Goal: Understand process/instructions: Learn how to perform a task or action

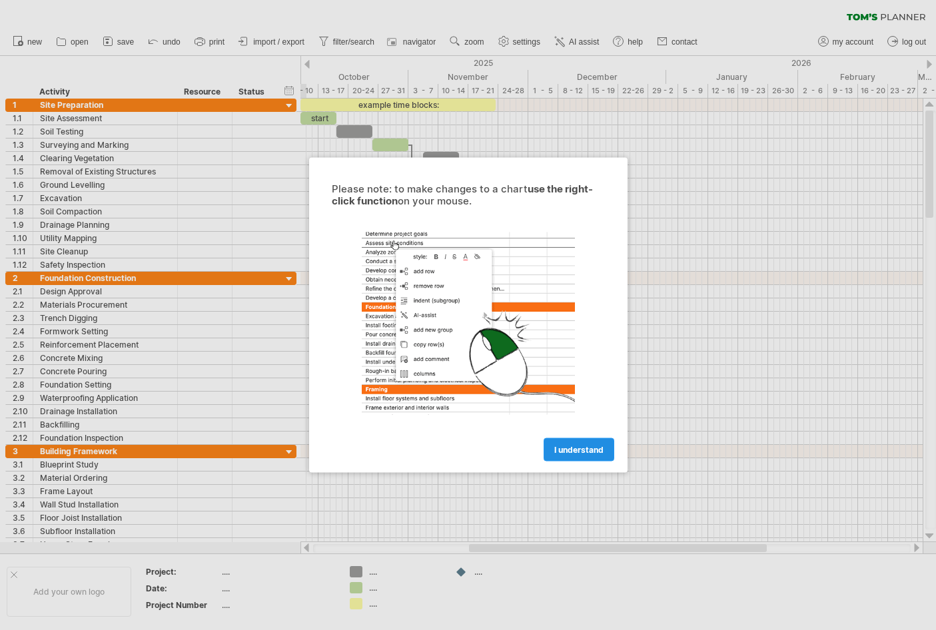
click at [596, 451] on span "I understand" at bounding box center [578, 450] width 49 height 10
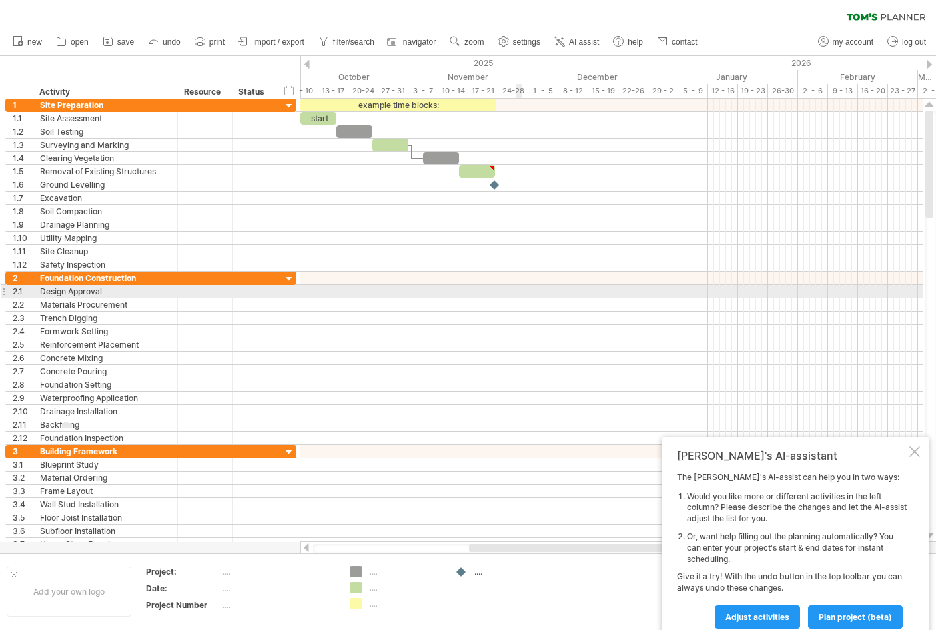
click at [516, 285] on div at bounding box center [611, 291] width 622 height 13
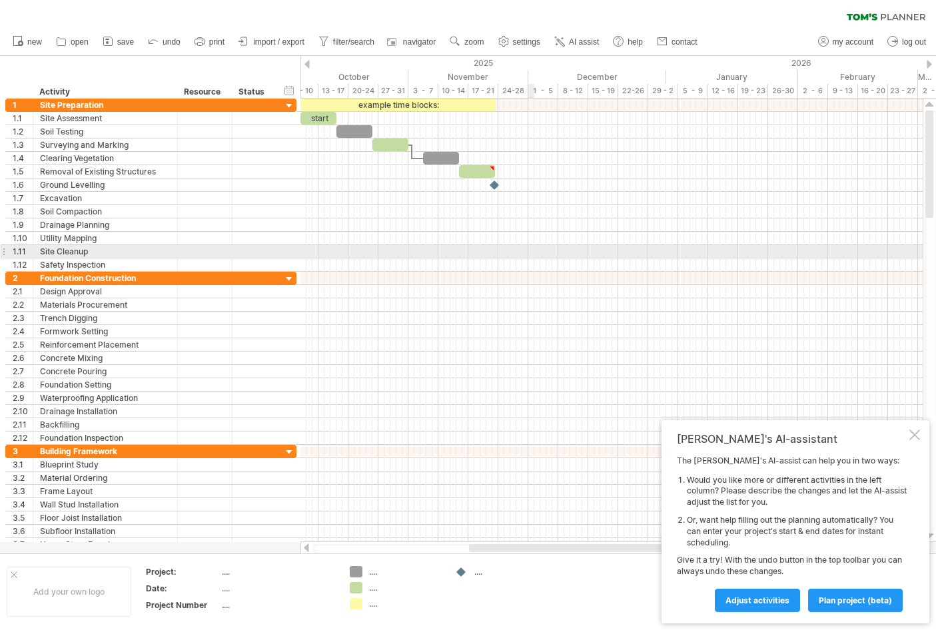
click at [532, 253] on div at bounding box center [611, 251] width 622 height 13
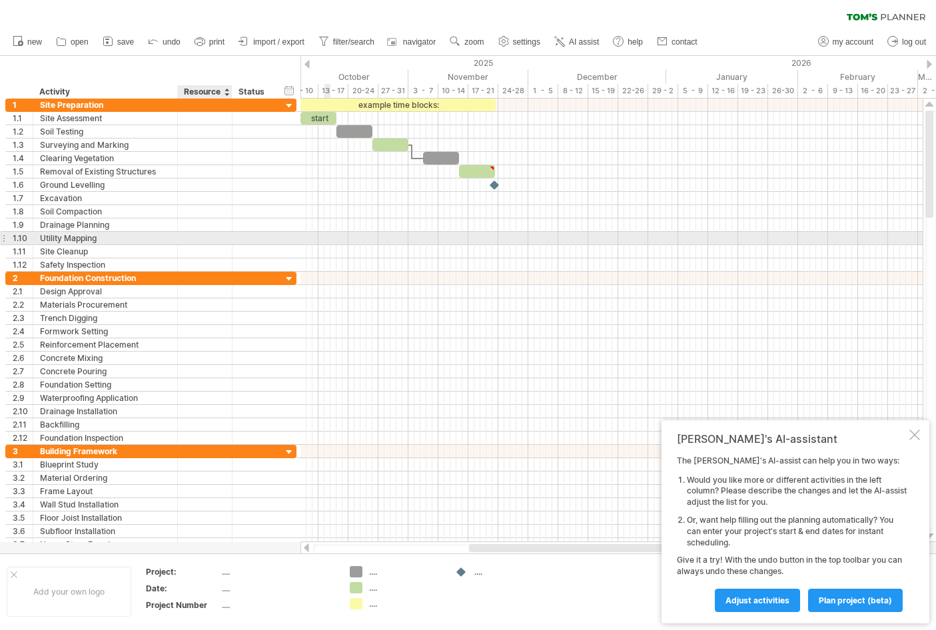
click at [177, 240] on div at bounding box center [176, 238] width 7 height 13
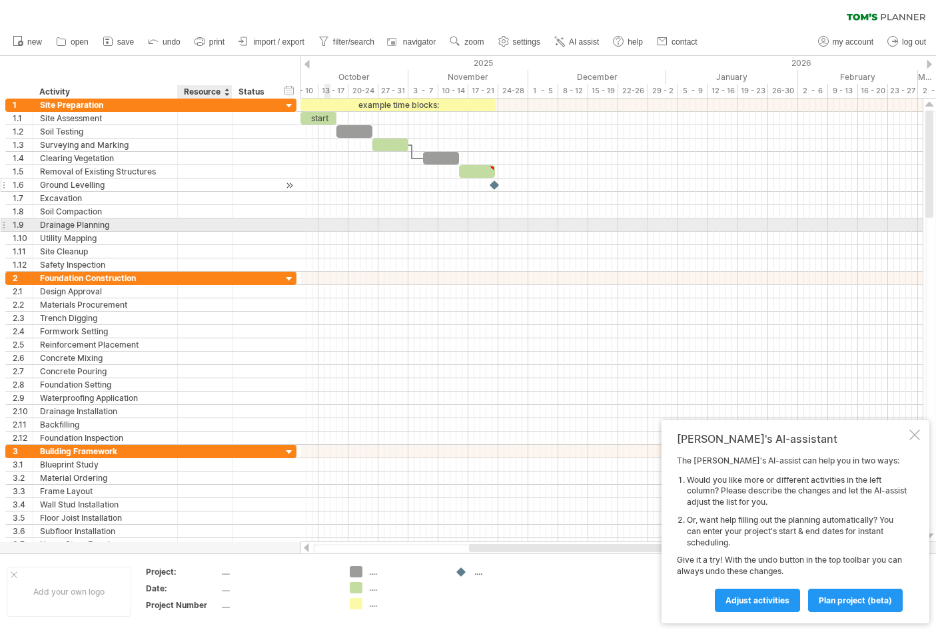
click at [216, 188] on div at bounding box center [205, 185] width 41 height 13
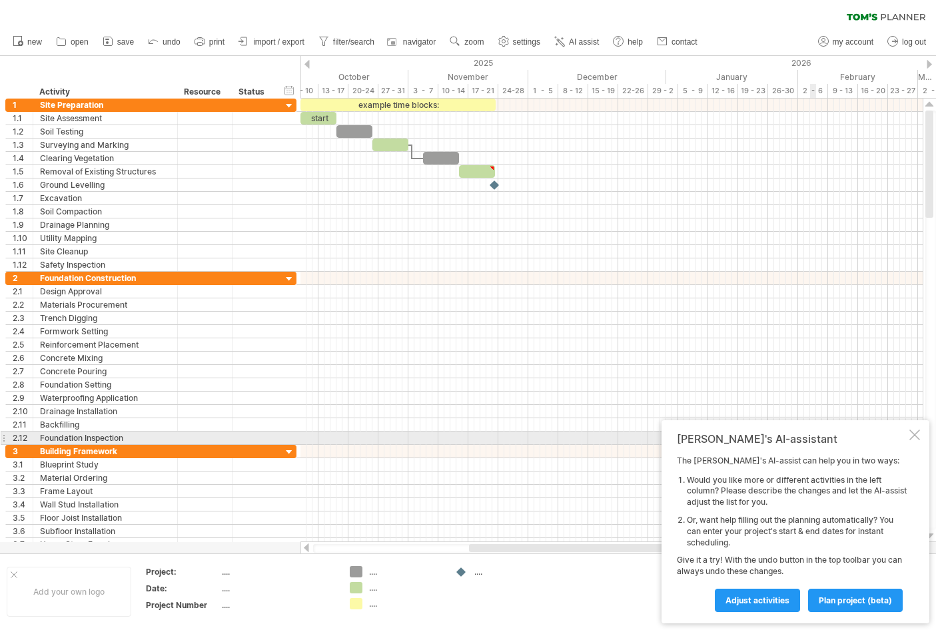
click at [919, 438] on div at bounding box center [914, 435] width 11 height 11
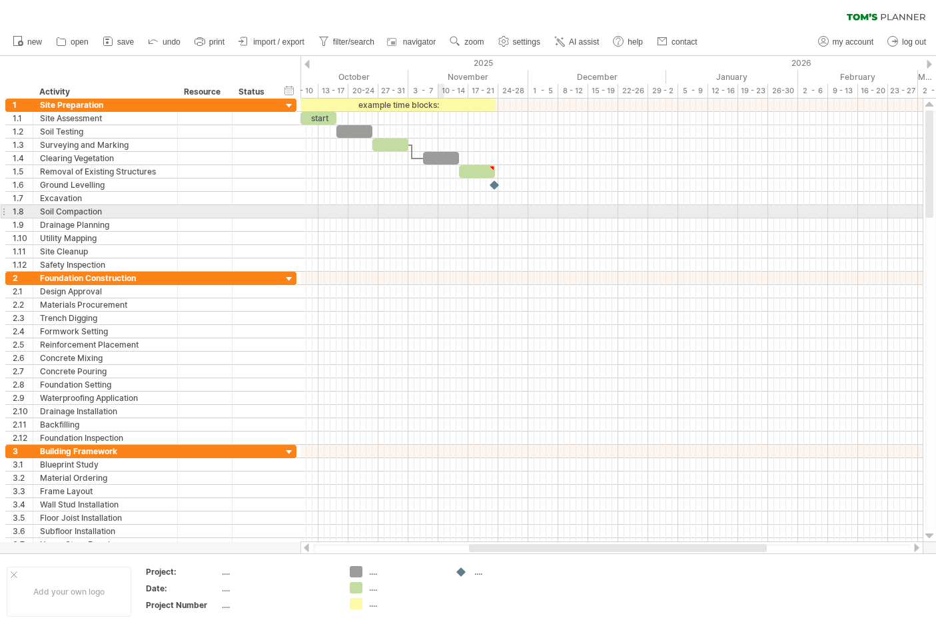
click at [439, 209] on div at bounding box center [611, 211] width 622 height 13
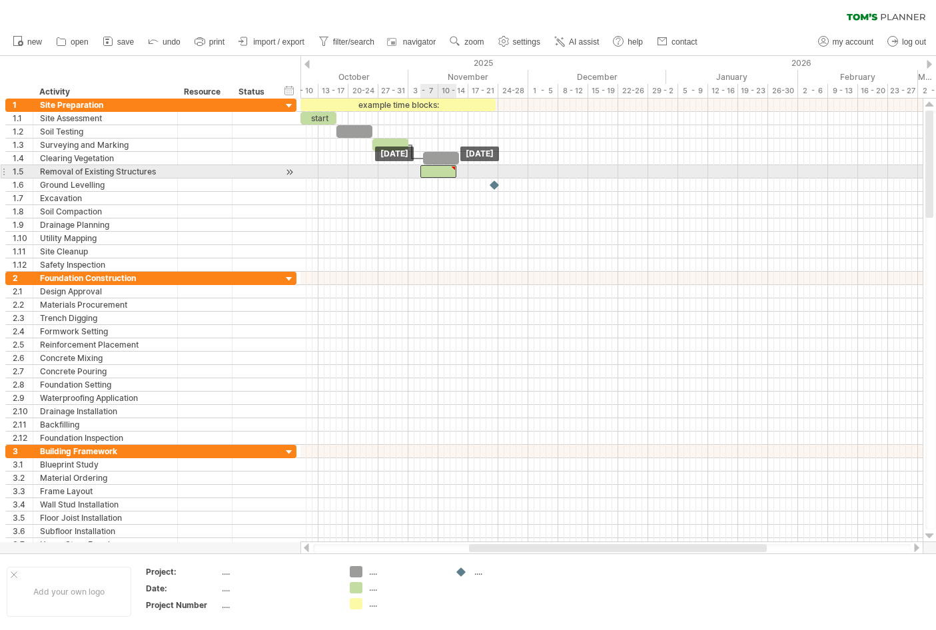
drag, startPoint x: 470, startPoint y: 172, endPoint x: 430, endPoint y: 168, distance: 40.2
click at [430, 168] on div at bounding box center [438, 171] width 36 height 13
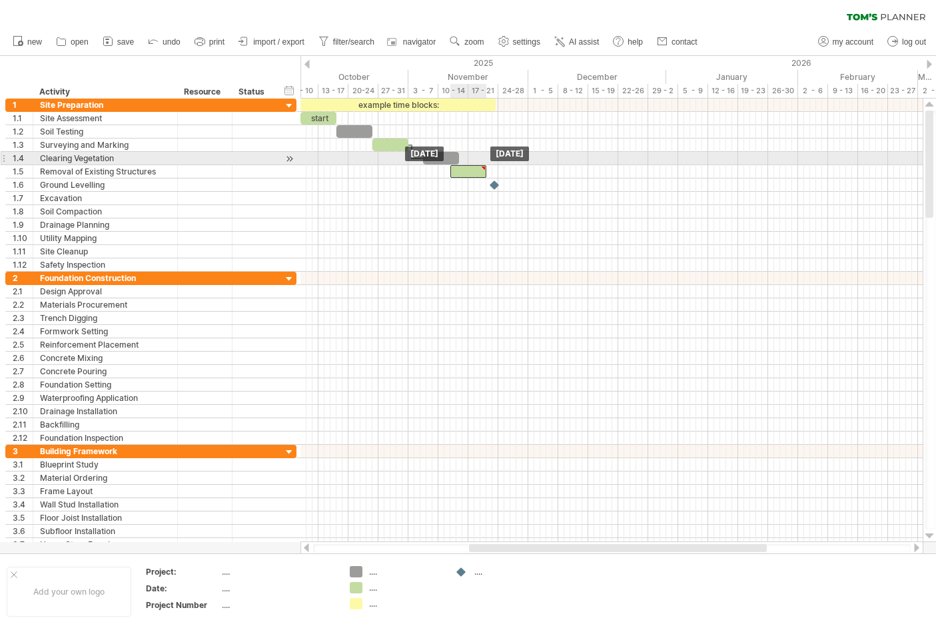
drag, startPoint x: 430, startPoint y: 168, endPoint x: 461, endPoint y: 163, distance: 31.7
click at [378, 163] on div "example time blocks: start" at bounding box center [378, 185] width 0 height 173
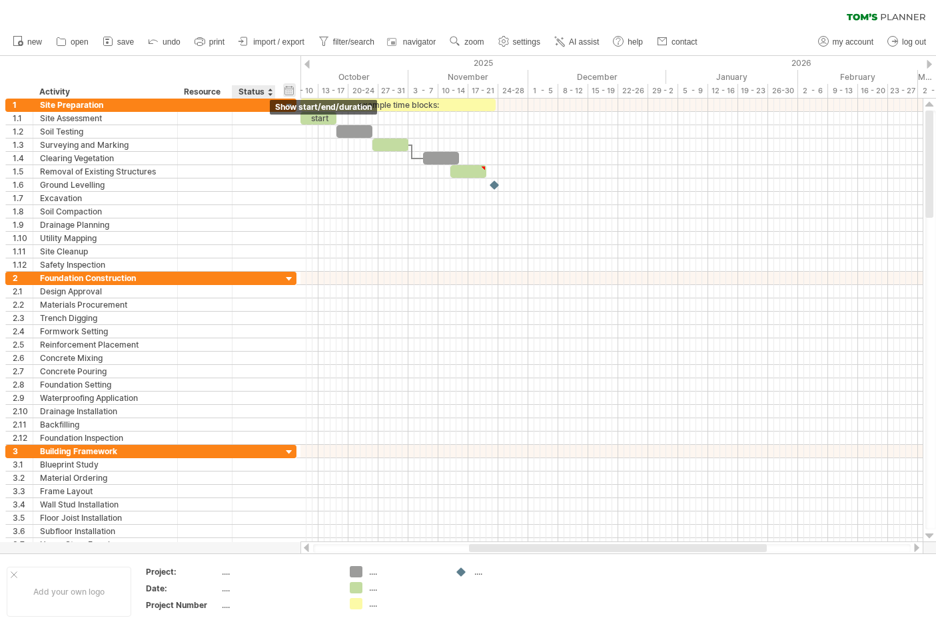
click at [293, 91] on div "hide start/end/duration show start/end/duration" at bounding box center [289, 90] width 13 height 14
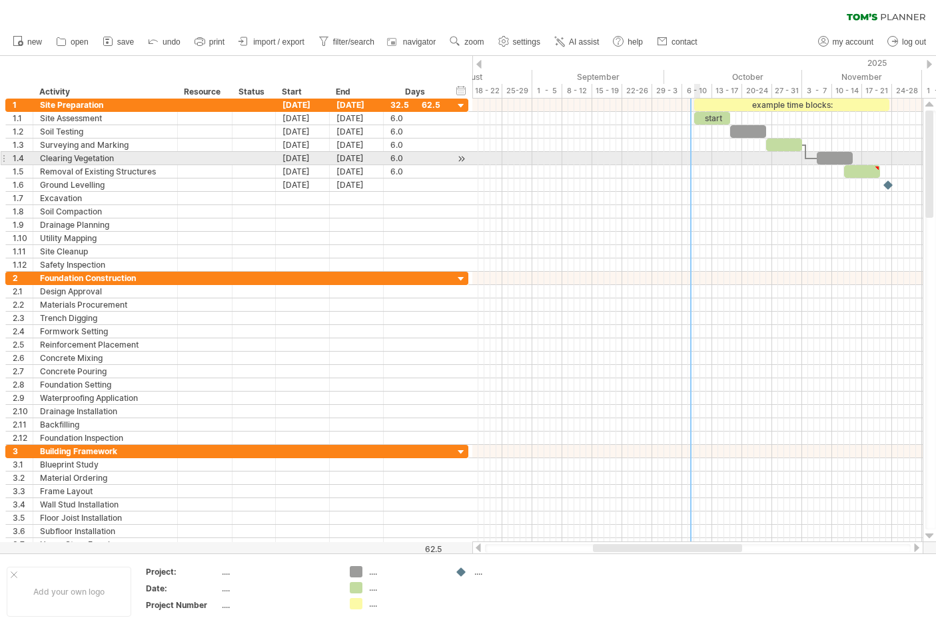
drag, startPoint x: 474, startPoint y: 80, endPoint x: 698, endPoint y: 163, distance: 239.5
click at [698, 163] on div "Trying to reach [DOMAIN_NAME] Connected again... 0% clear filter new 1" at bounding box center [468, 315] width 936 height 630
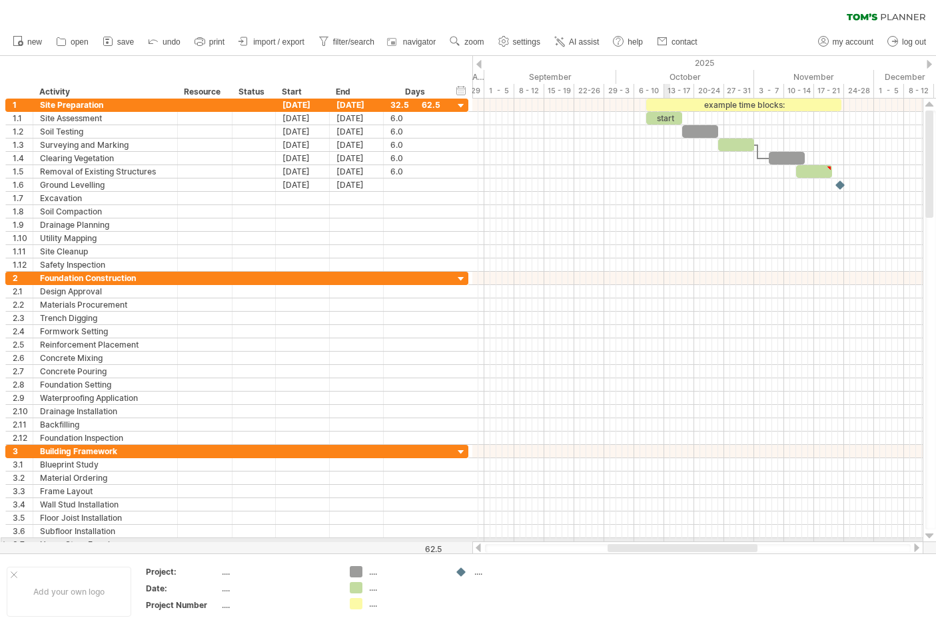
drag, startPoint x: 654, startPoint y: 546, endPoint x: 669, endPoint y: 541, distance: 15.4
click at [669, 541] on div "Trying to reach [DOMAIN_NAME] Connected again... 0% clear filter new 1" at bounding box center [468, 315] width 936 height 630
